Goal: Browse casually

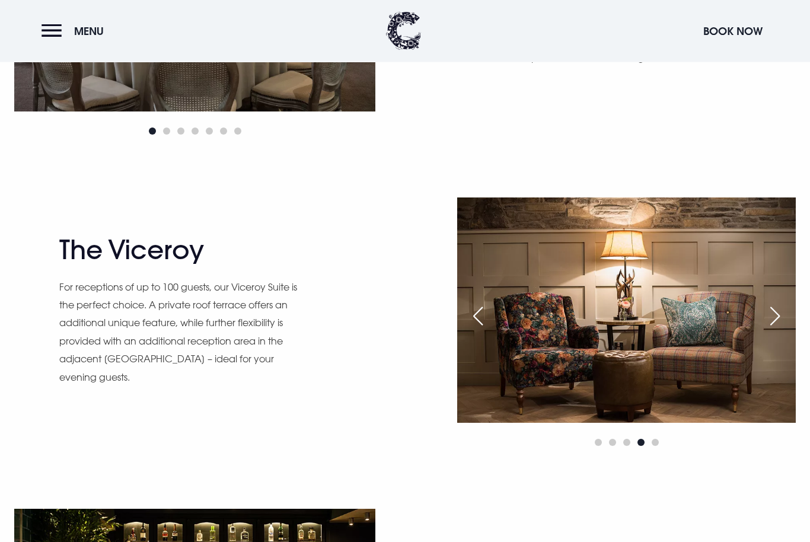
scroll to position [1020, 0]
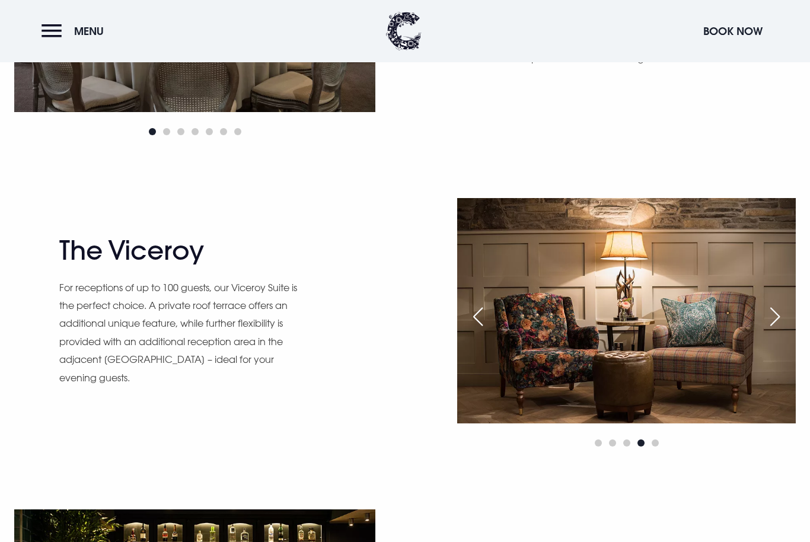
click at [474, 330] on div "Previous slide" at bounding box center [478, 317] width 30 height 26
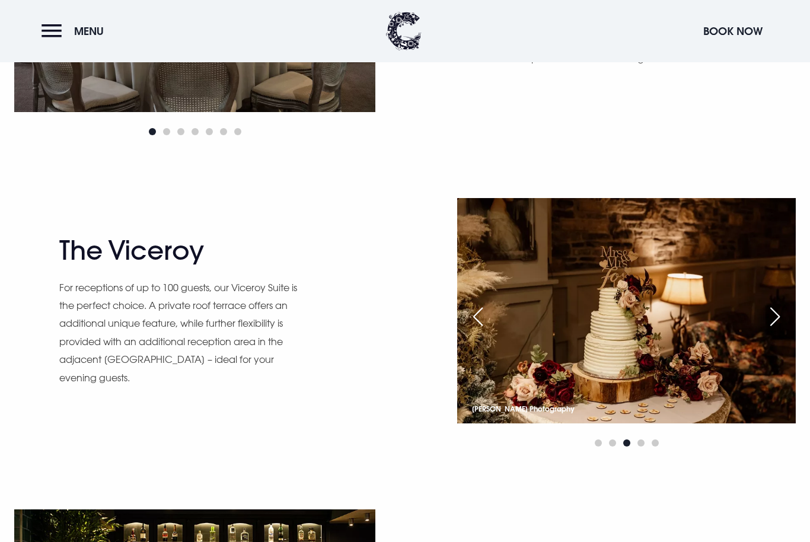
click at [480, 330] on div "Previous slide" at bounding box center [478, 317] width 30 height 26
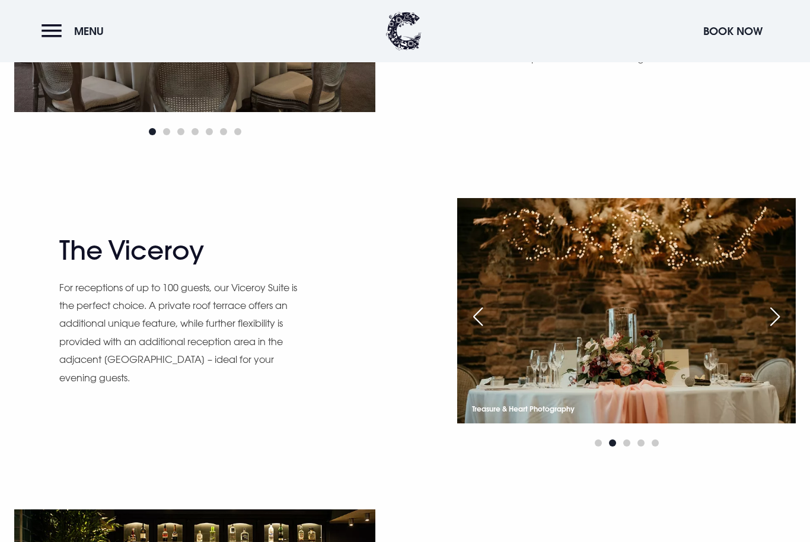
click at [479, 330] on div "Previous slide" at bounding box center [478, 317] width 30 height 26
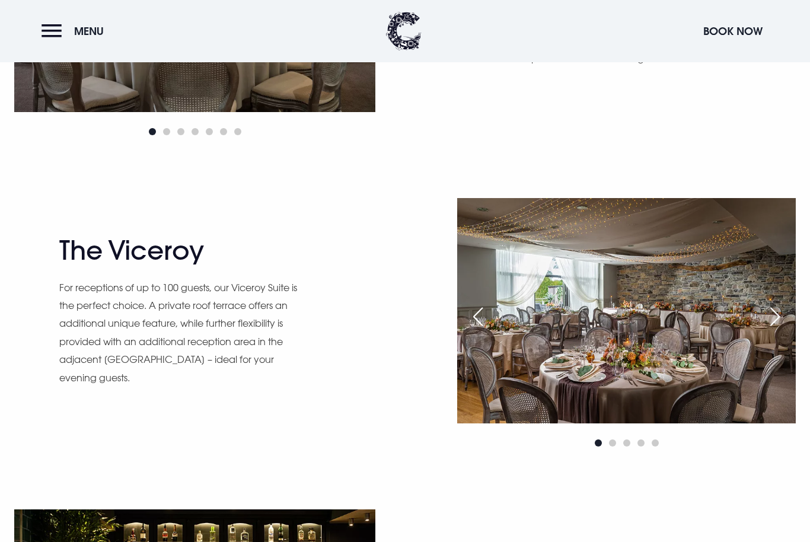
click at [478, 330] on div "Previous slide" at bounding box center [478, 317] width 30 height 26
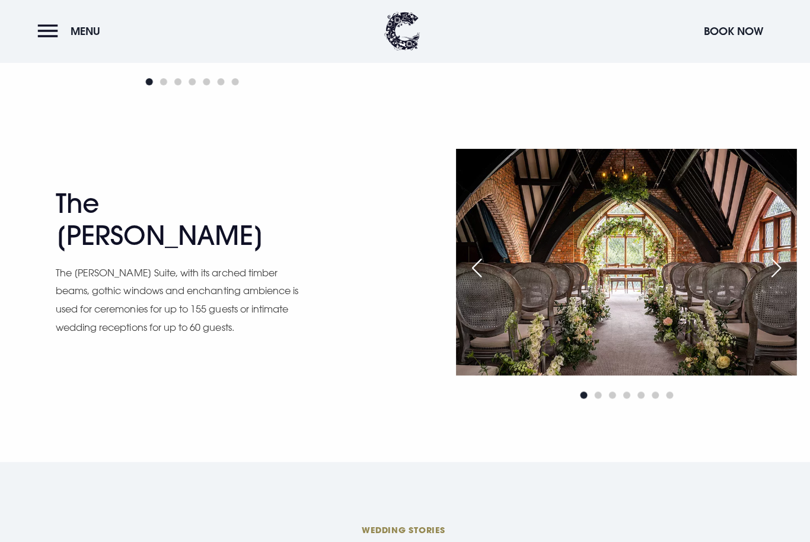
scroll to position [1731, 0]
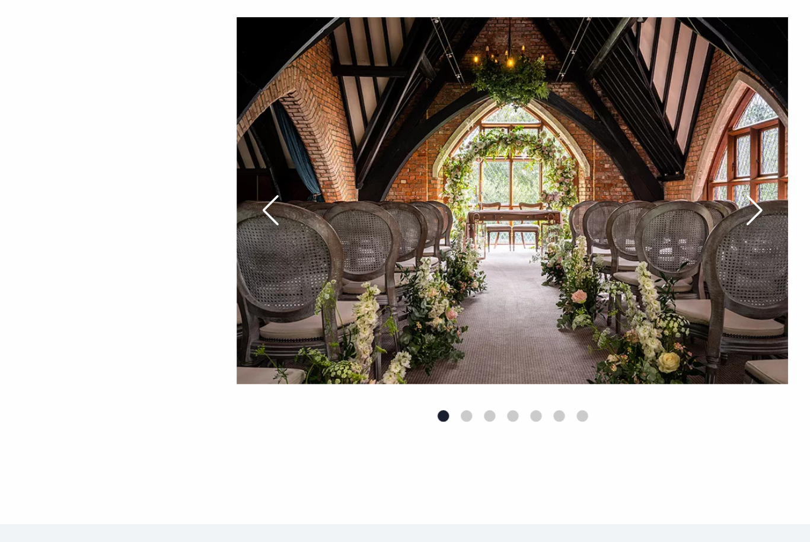
click at [760, 231] on div "Next slide" at bounding box center [775, 244] width 30 height 26
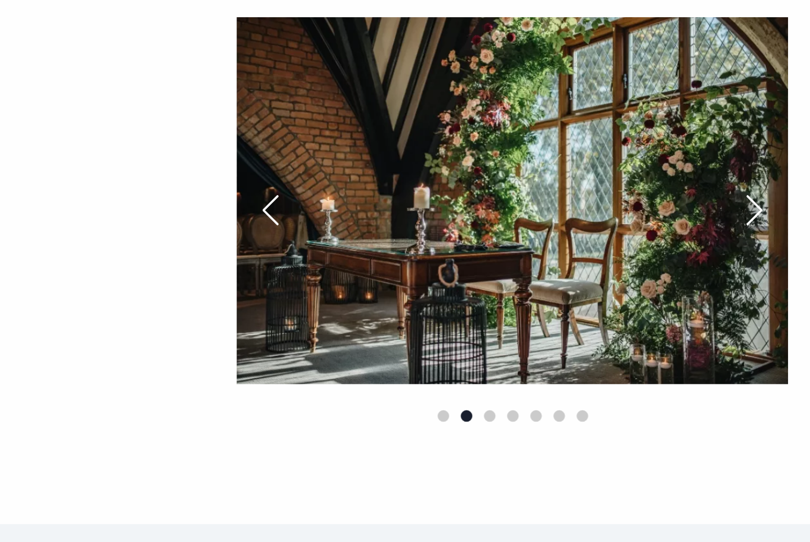
click at [760, 231] on div "Next slide" at bounding box center [775, 244] width 30 height 26
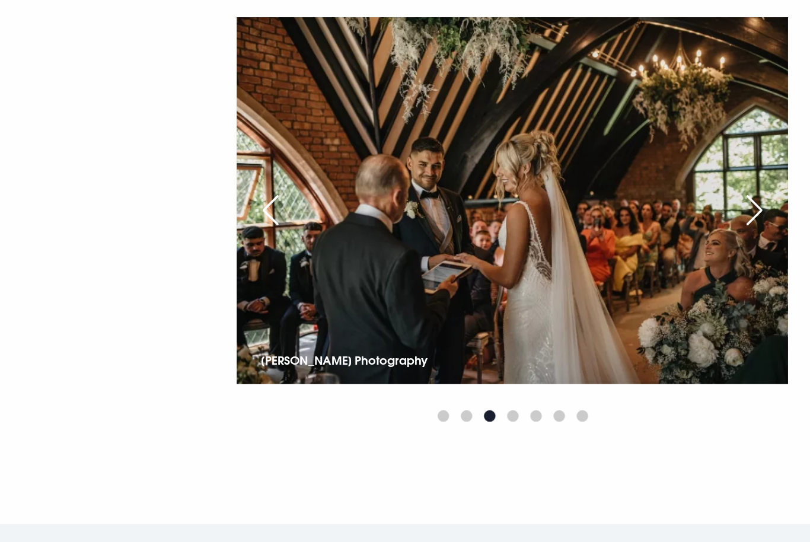
click at [760, 231] on div "Next slide" at bounding box center [775, 244] width 30 height 26
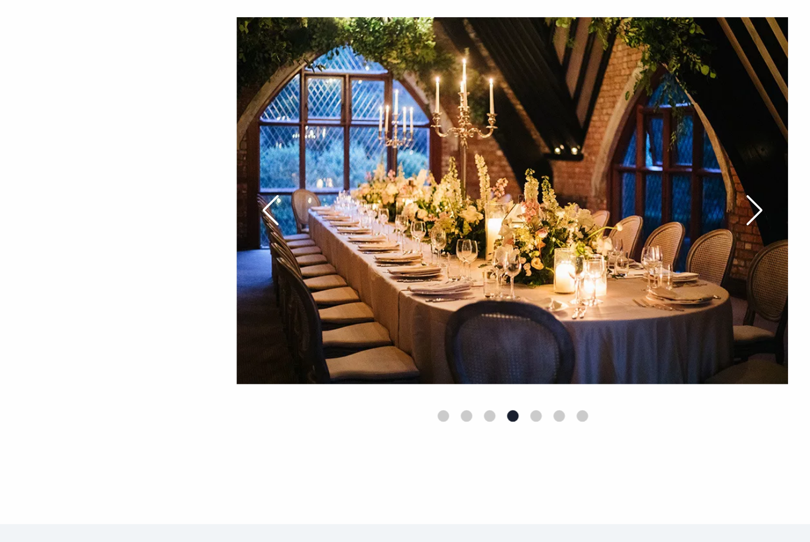
click at [760, 231] on div "Next slide" at bounding box center [775, 244] width 30 height 26
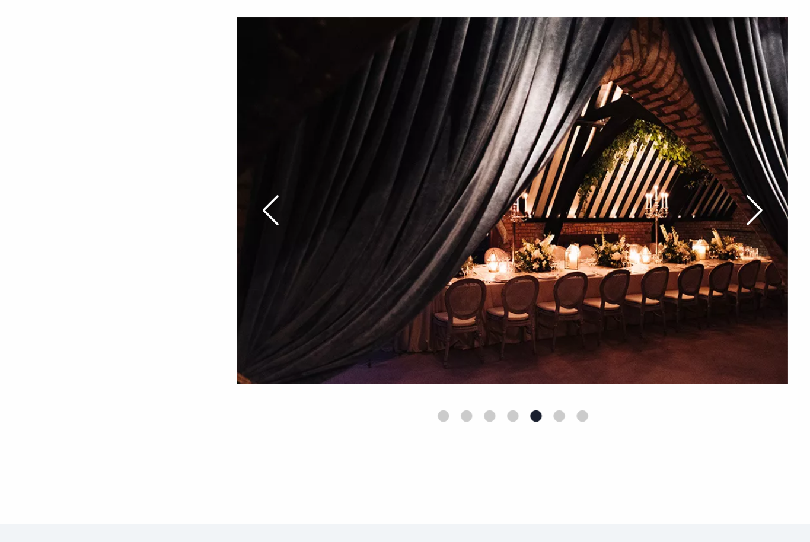
click at [760, 231] on div "Next slide" at bounding box center [775, 244] width 30 height 26
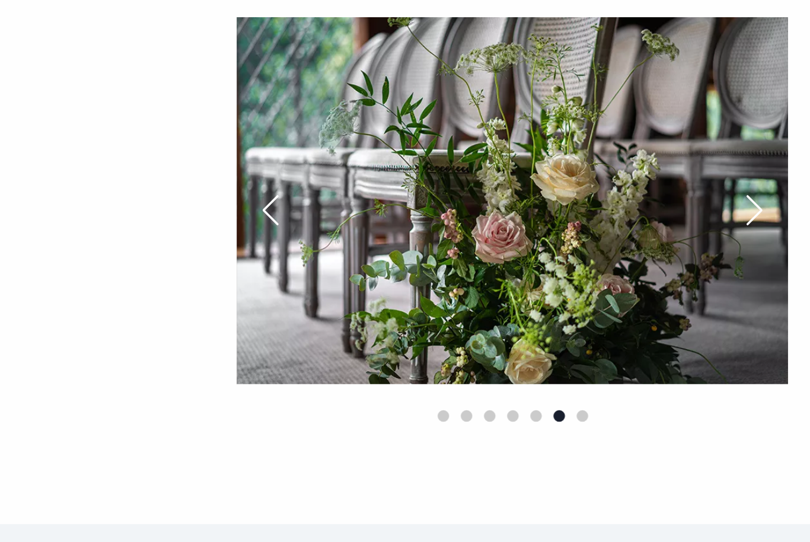
click at [760, 231] on div "Next slide" at bounding box center [775, 244] width 30 height 26
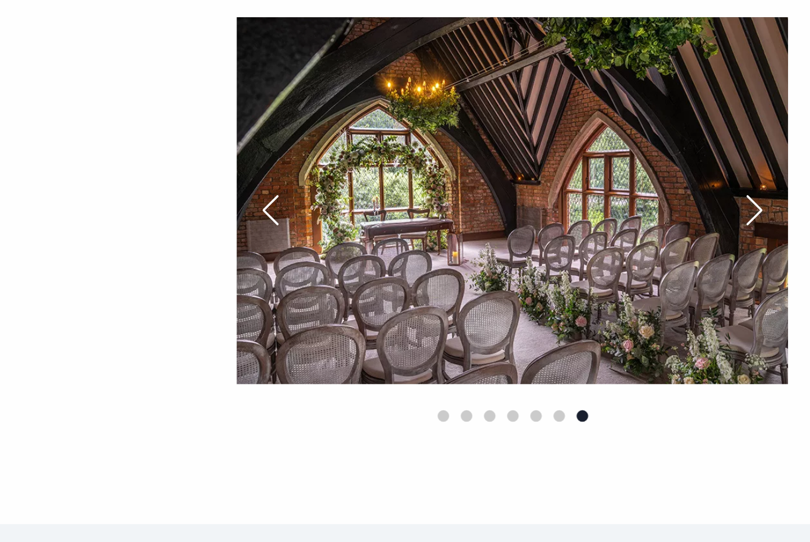
click at [760, 231] on div "Next slide" at bounding box center [775, 244] width 30 height 26
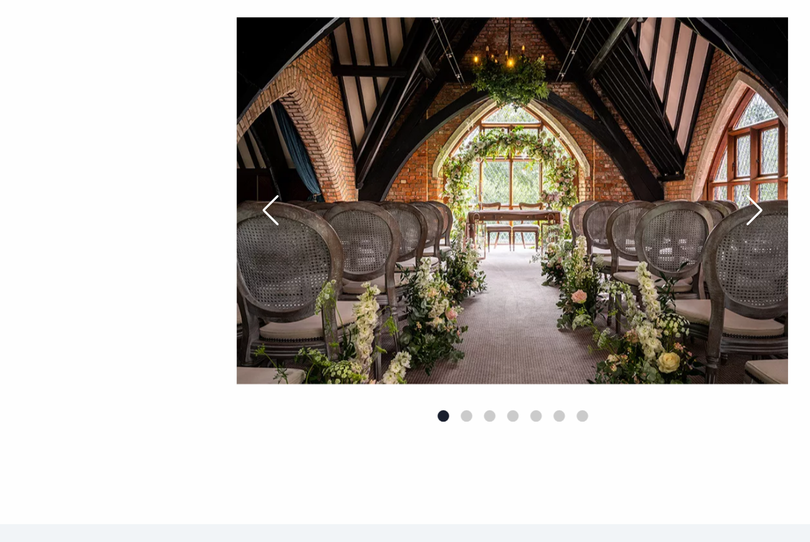
click at [760, 231] on div "Next slide" at bounding box center [775, 244] width 30 height 26
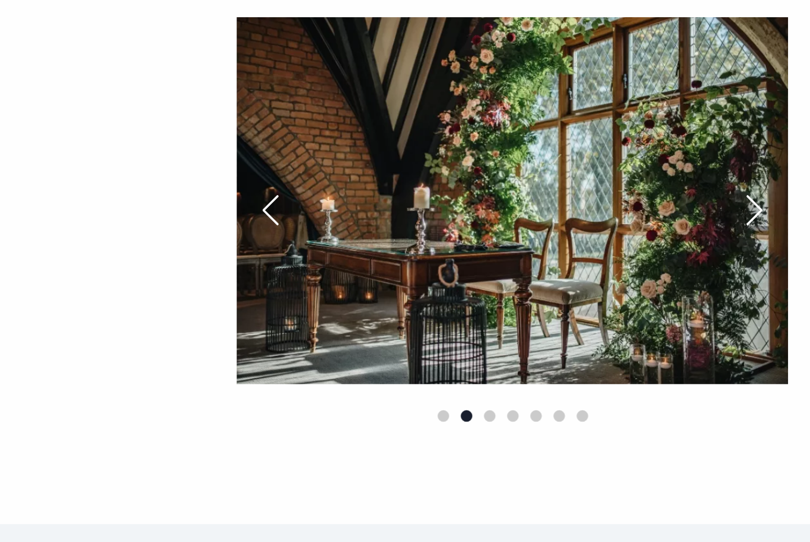
click at [760, 231] on div "Next slide" at bounding box center [775, 244] width 30 height 26
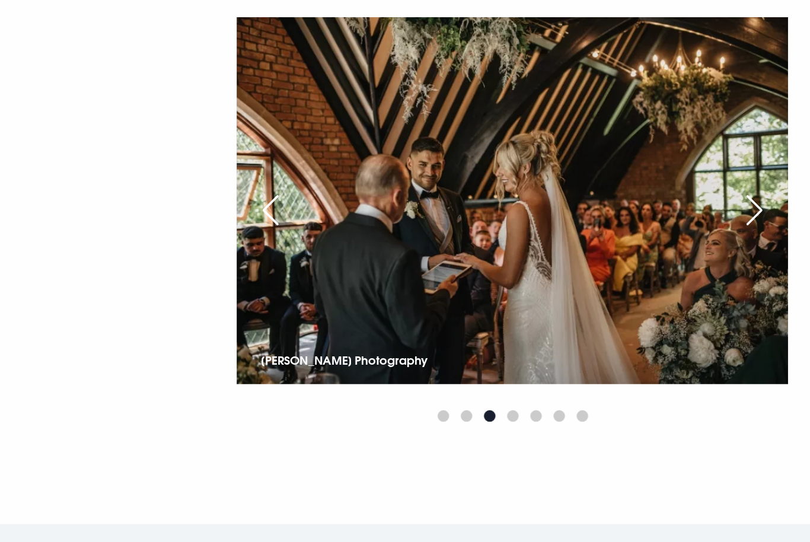
click at [760, 231] on div "Next slide" at bounding box center [775, 244] width 30 height 26
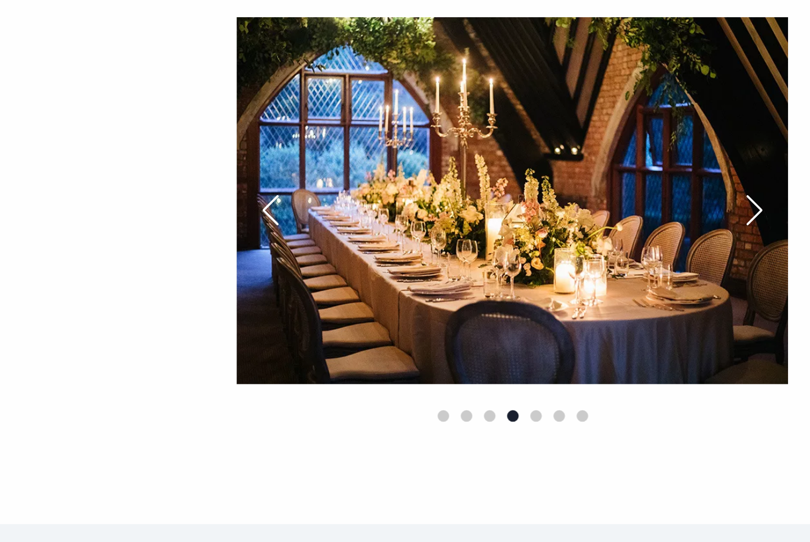
click at [760, 231] on div "Next slide" at bounding box center [775, 244] width 30 height 26
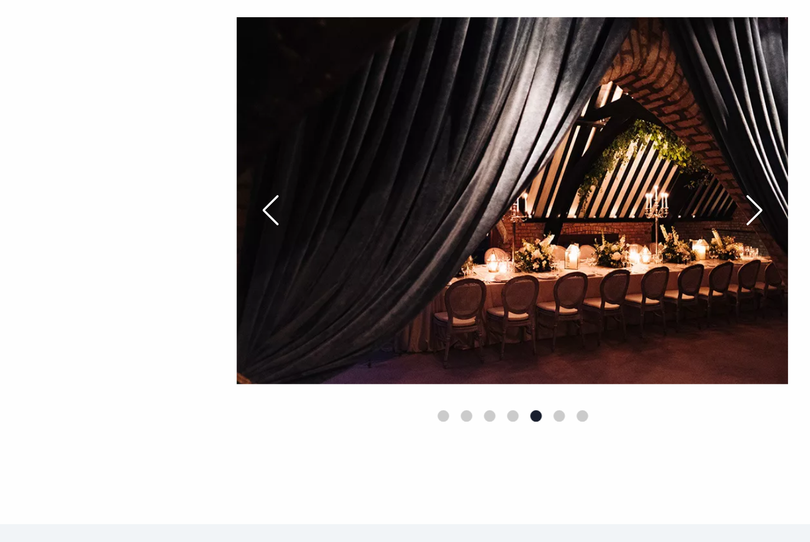
click at [760, 231] on div "Next slide" at bounding box center [775, 244] width 30 height 26
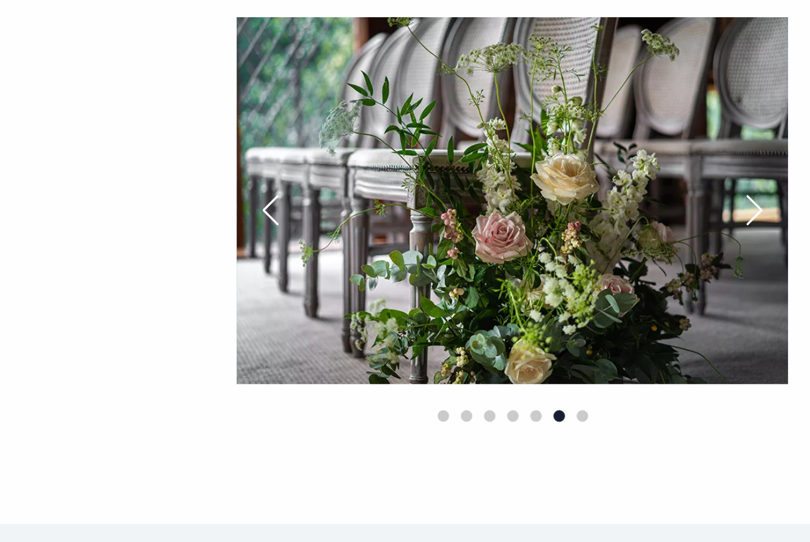
click at [760, 231] on div "Next slide" at bounding box center [775, 244] width 30 height 26
